Goal: Task Accomplishment & Management: Manage account settings

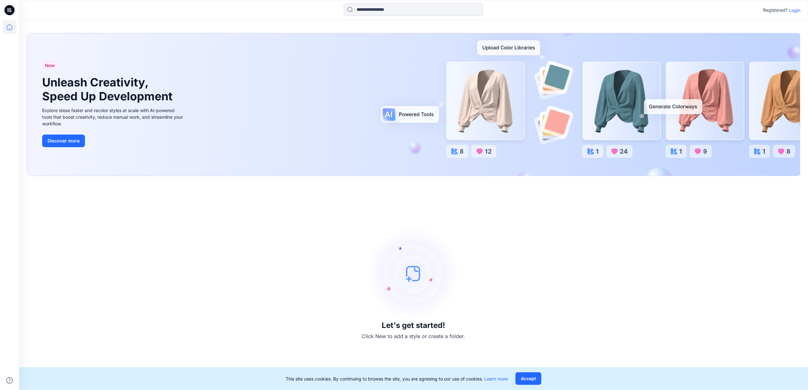
click at [795, 11] on p "Login" at bounding box center [794, 10] width 11 height 7
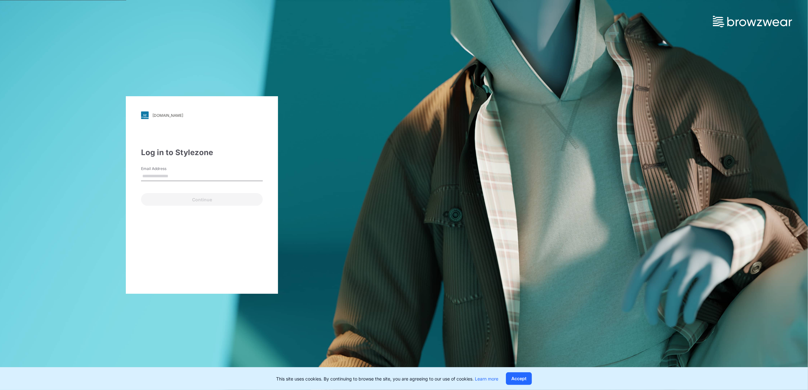
click at [183, 178] on input "Email Address" at bounding box center [202, 177] width 122 height 10
type input "**********"
click at [190, 198] on button "Continue" at bounding box center [202, 199] width 122 height 13
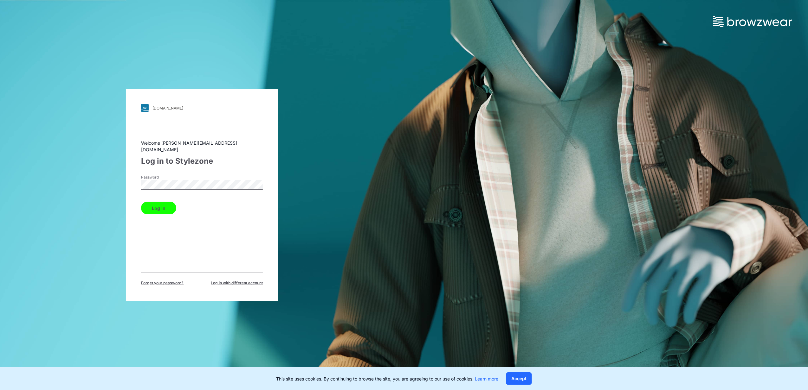
click at [164, 202] on button "Log in" at bounding box center [158, 208] width 35 height 13
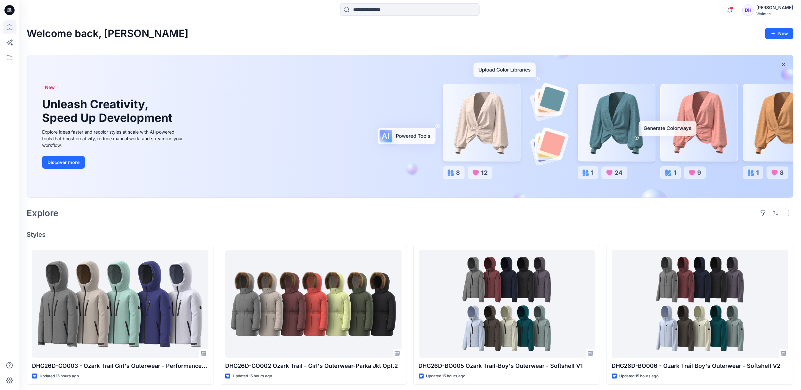
click at [9, 12] on icon at bounding box center [8, 11] width 3 height 0
